Goal: Book appointment/travel/reservation

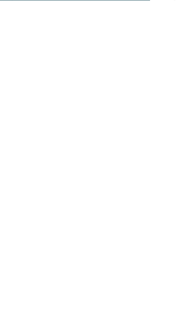
scroll to position [2439, 0]
click at [172, 134] on icon at bounding box center [173, 142] width 21 height 17
click at [176, 134] on icon at bounding box center [173, 142] width 21 height 17
click at [172, 134] on icon at bounding box center [173, 142] width 21 height 17
click at [173, 134] on icon at bounding box center [173, 142] width 21 height 17
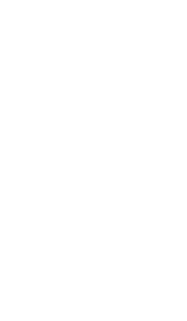
scroll to position [2418, 0]
click at [169, 154] on icon at bounding box center [173, 162] width 21 height 17
click at [152, 258] on div "Experiences in nature" at bounding box center [135, 277] width 78 height 39
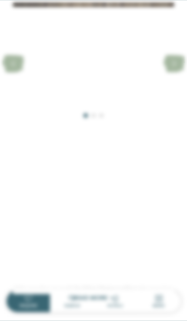
scroll to position [514, 0]
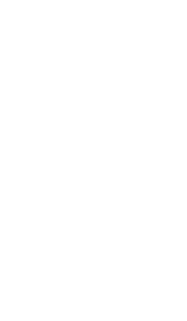
click at [181, 54] on icon at bounding box center [176, 60] width 16 height 13
click at [174, 150] on icon at bounding box center [173, 150] width 21 height 17
click at [172, 103] on icon at bounding box center [173, 104] width 21 height 17
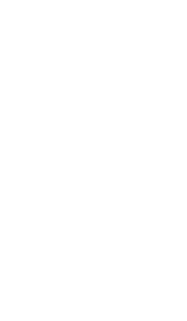
click at [132, 246] on span "JUST KIDS AND FAMILY" at bounding box center [109, 245] width 46 height 5
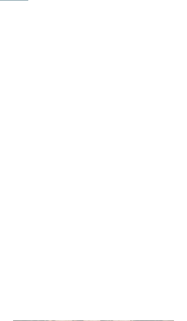
scroll to position [388, 0]
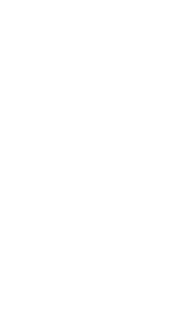
click at [148, 229] on div "[PHONE_NUMBER] info@ no-spam. [GEOGRAPHIC_DATA]. no-spam. it [DOMAIN_NAME]" at bounding box center [100, 242] width 174 height 26
click at [149, 235] on div "[PHONE_NUMBER] info@ no-spam. [GEOGRAPHIC_DATA]. no-spam. it [DOMAIN_NAME]" at bounding box center [100, 242] width 174 height 26
click at [155, 195] on input "Arrival" at bounding box center [94, 202] width 148 height 15
click at [62, 203] on select "****** ********* ******* ******** ********" at bounding box center [61, 198] width 34 height 7
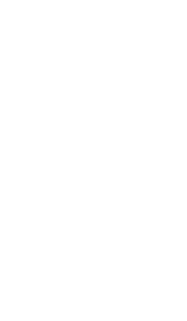
scroll to position [0, 0]
select select "*"
